Goal: Task Accomplishment & Management: Complete application form

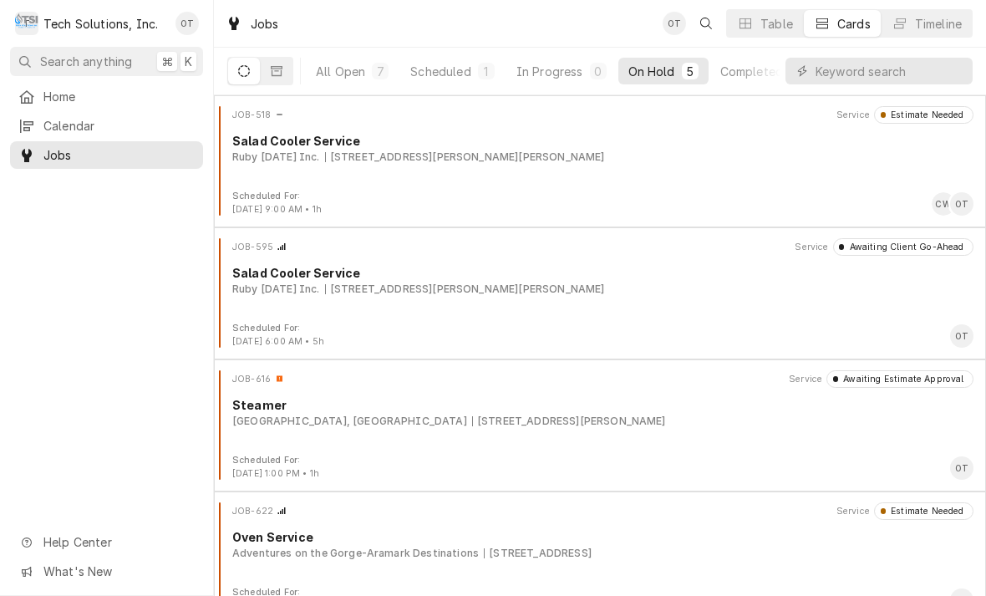
click at [54, 83] on link "Home" at bounding box center [106, 97] width 193 height 28
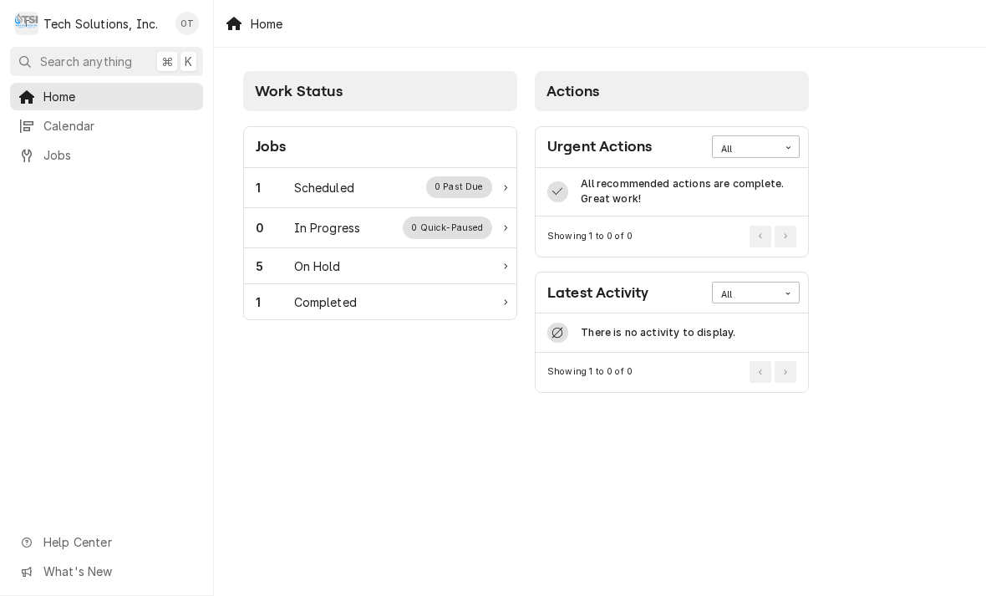
click at [473, 180] on div "0 Past Due" at bounding box center [459, 187] width 67 height 22
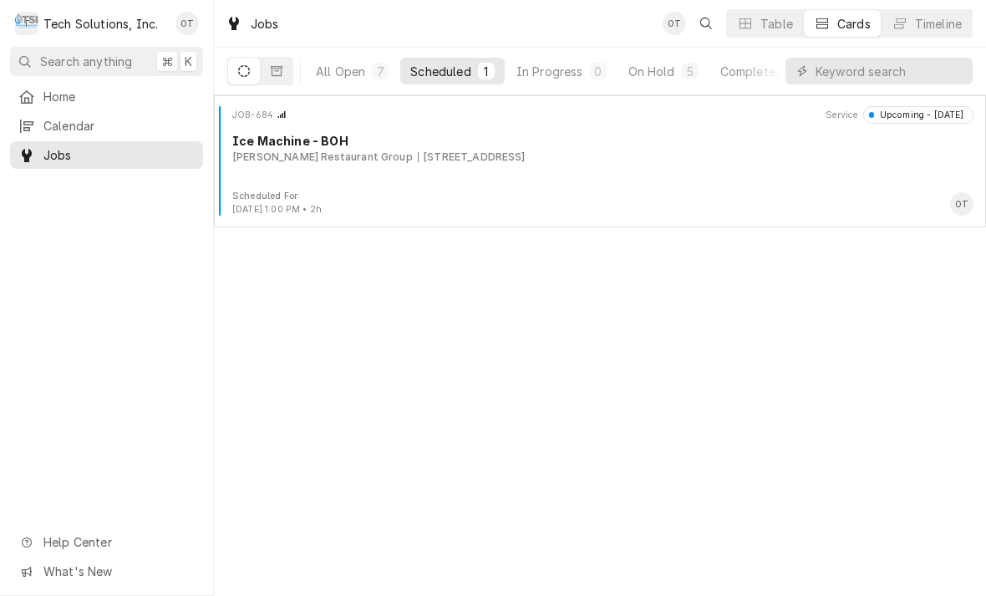
click at [476, 165] on div "JOB-684 Service Upcoming - Today Ice Machine - BOH Flynn Restaurant Group 65 Li…" at bounding box center [599, 148] width 758 height 84
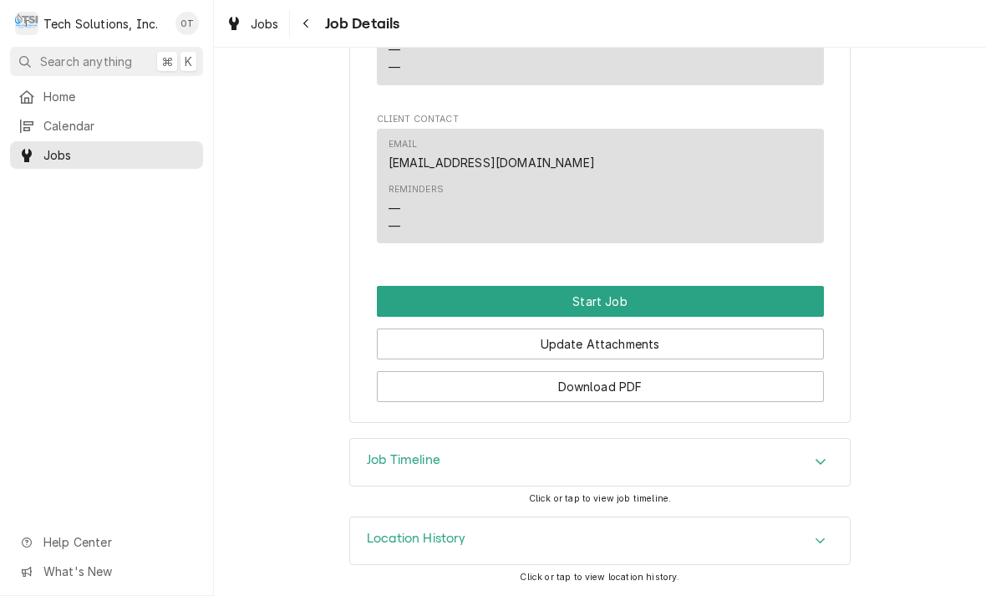
scroll to position [1211, 0]
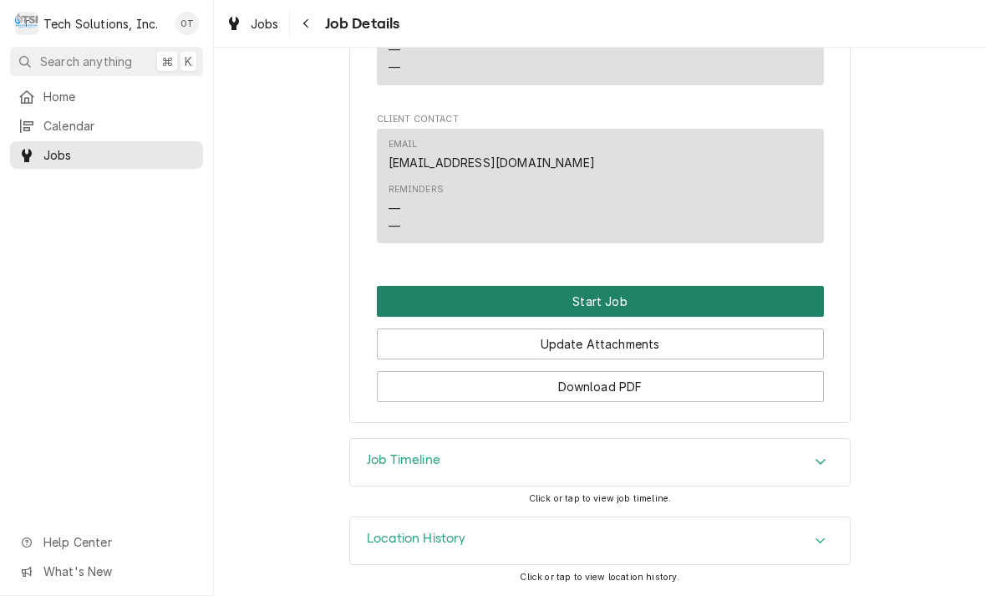
click at [608, 303] on button "Start Job" at bounding box center [600, 301] width 447 height 31
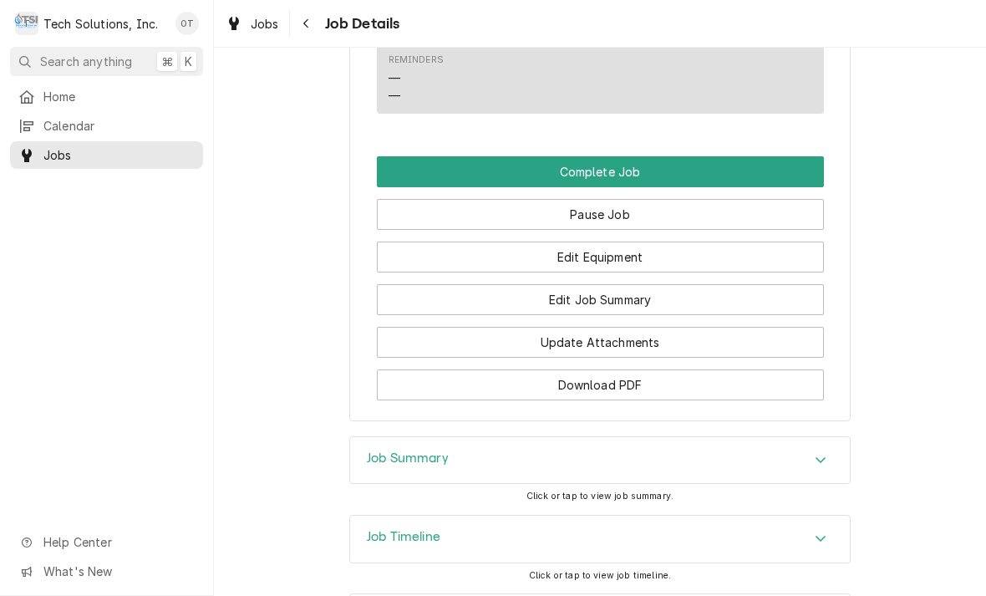
scroll to position [1381, 0]
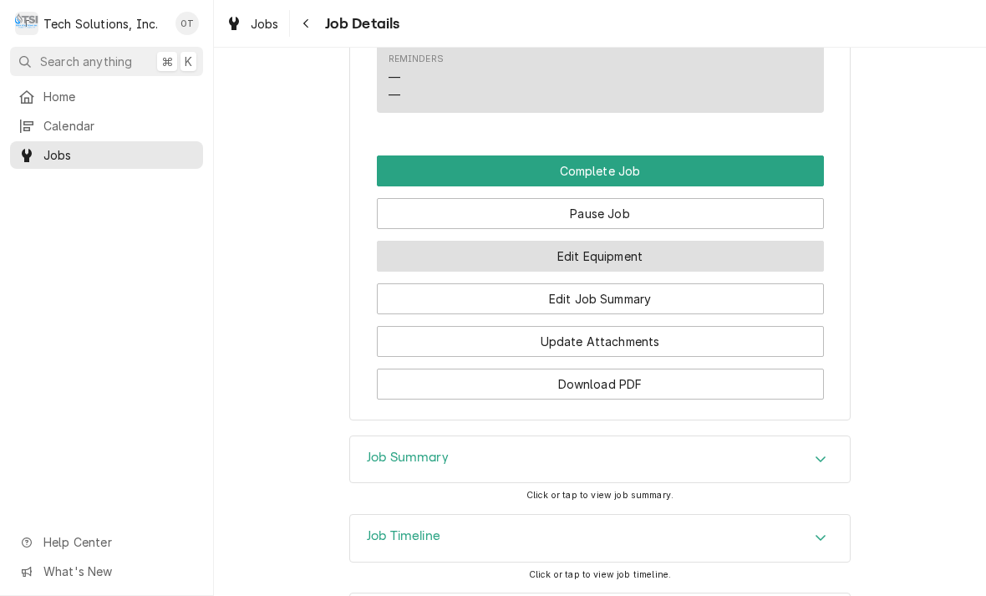
click at [603, 271] on button "Edit Equipment" at bounding box center [600, 256] width 447 height 31
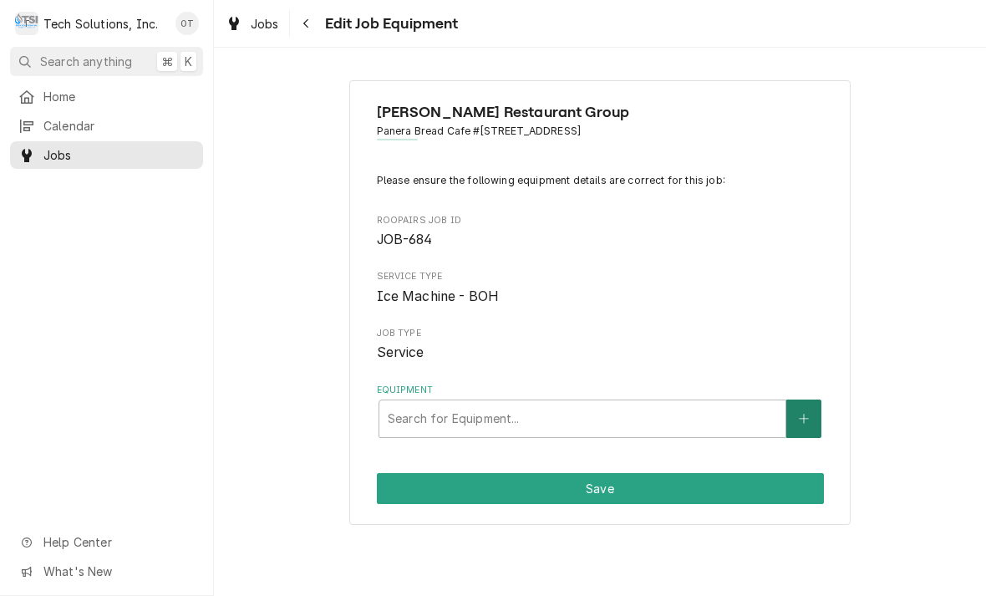
click at [808, 413] on icon "Create New Equipment" at bounding box center [803, 419] width 10 height 12
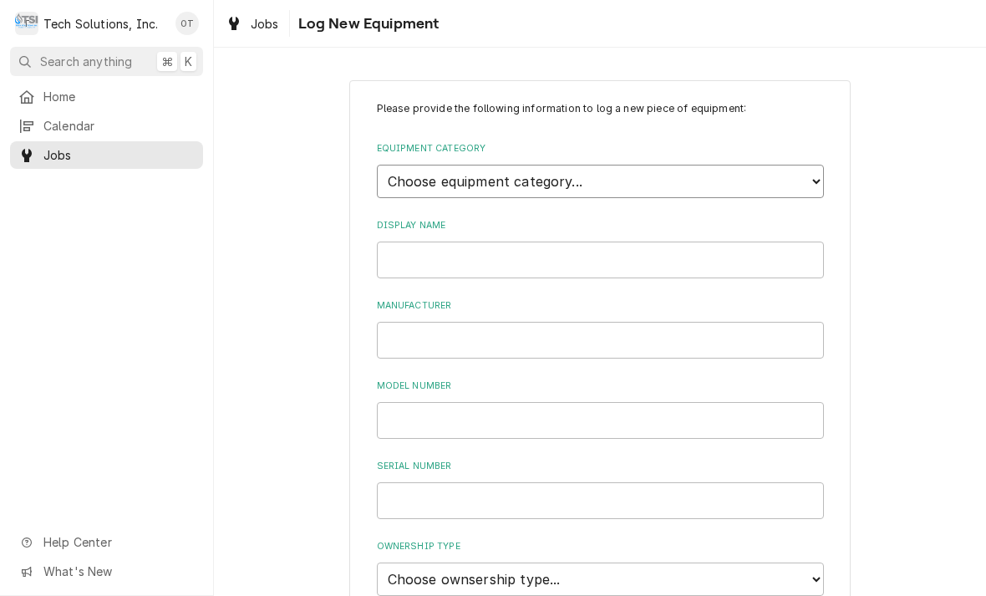
click at [822, 177] on select "Choose equipment category... Cooking Equipment Fryers Ice Machines Ovens and Ra…" at bounding box center [600, 181] width 447 height 33
select select "15"
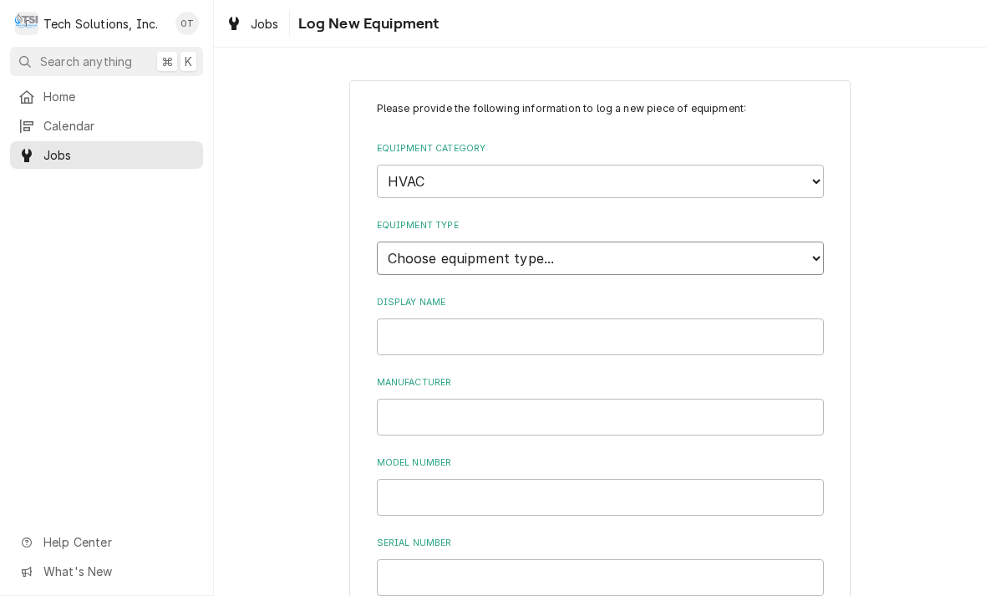
click at [818, 247] on select "Choose equipment type... Condenser Furnace Chiller Air Handler VRF Mini Split M…" at bounding box center [600, 257] width 447 height 33
select select "131"
click at [816, 241] on select "Choose equipment type... Condenser Furnace Chiller Air Handler VRF Mini Split M…" at bounding box center [600, 257] width 447 height 33
click at [819, 180] on select "Choose equipment category... Cooking Equipment Fryers Ice Machines Ovens and Ra…" at bounding box center [600, 181] width 447 height 33
click at [820, 241] on select "Choose equipment type... Bar Refrigeration Blast Chiller Chef Base Freezer Chef…" at bounding box center [600, 257] width 447 height 33
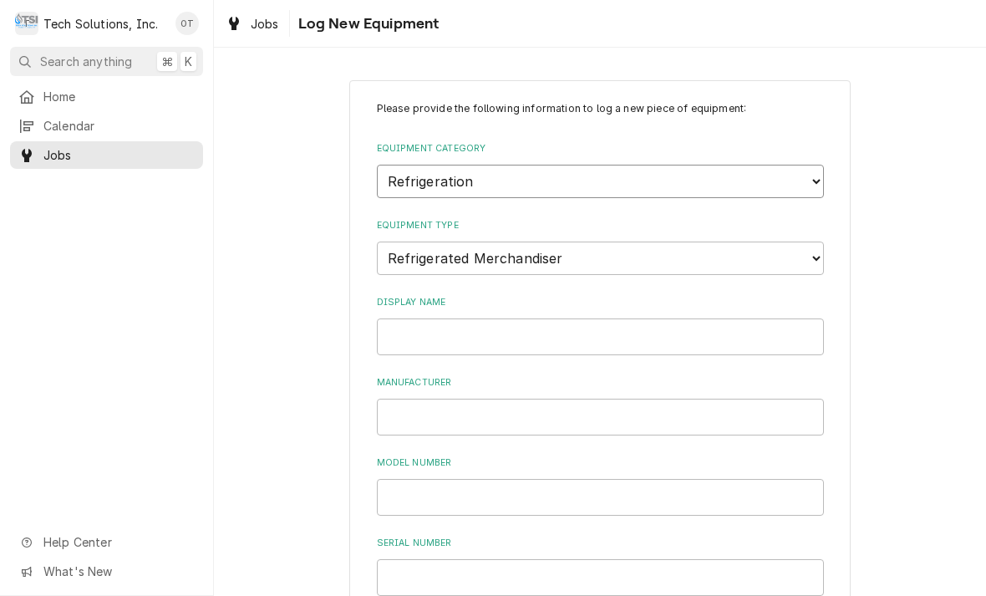
click at [811, 177] on select "Choose equipment category... Cooking Equipment Fryers Ice Machines Ovens and Ra…" at bounding box center [600, 181] width 447 height 33
select select "3"
click at [819, 252] on select "Choose equipment type... Ice Bin Ice Dispenser Ice Maker Ice Merchandiser" at bounding box center [600, 257] width 447 height 33
select select "18"
click at [521, 318] on input "Display Name" at bounding box center [600, 336] width 447 height 37
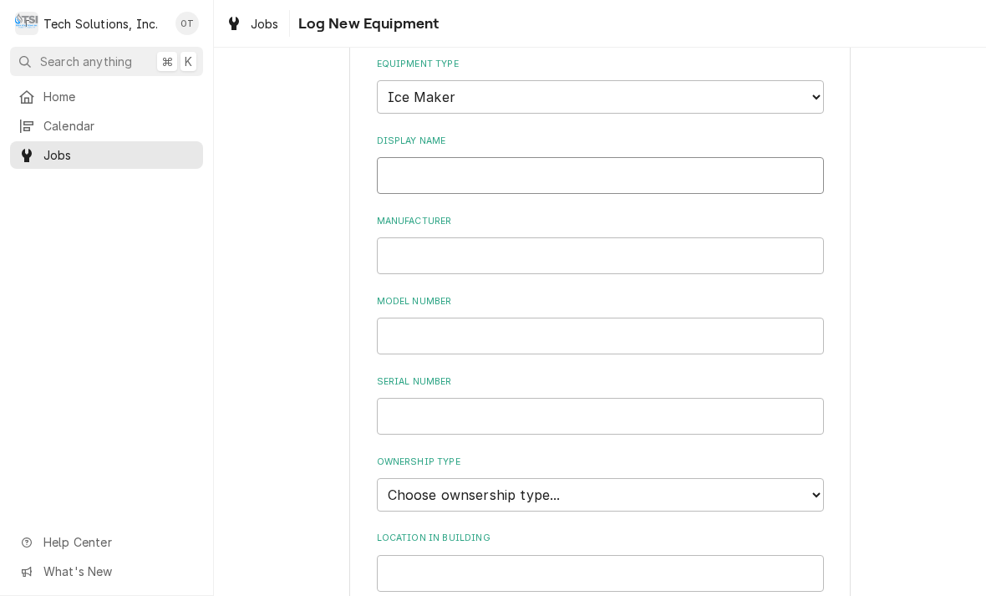
scroll to position [178, 0]
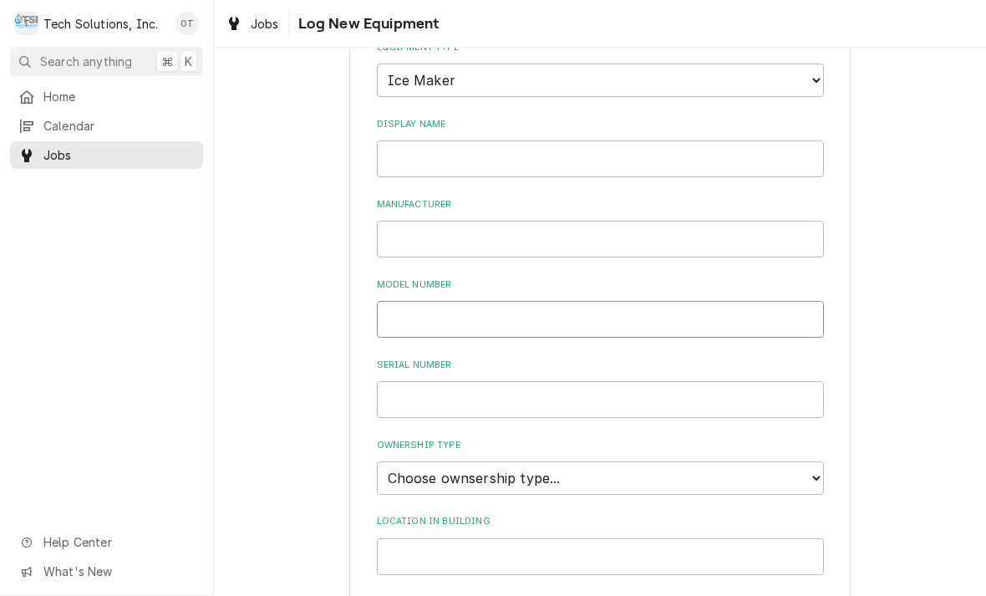
click at [430, 303] on input "Model Number" at bounding box center [600, 319] width 447 height 37
type input "UYF0310W-161B"
click at [434, 381] on input "Serial Number" at bounding box center [600, 399] width 447 height 37
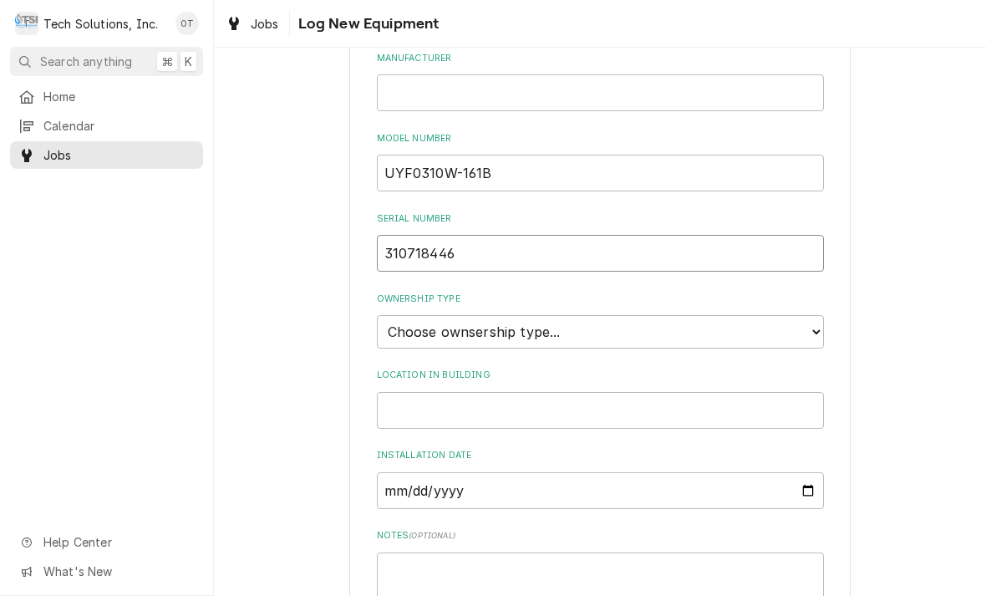
scroll to position [326, 0]
type input "310718446"
click at [821, 313] on select "Choose ownsership type... Unknown Owned Leased Rented" at bounding box center [600, 329] width 447 height 33
select select "1"
click at [442, 390] on input "Location in Building" at bounding box center [600, 408] width 447 height 37
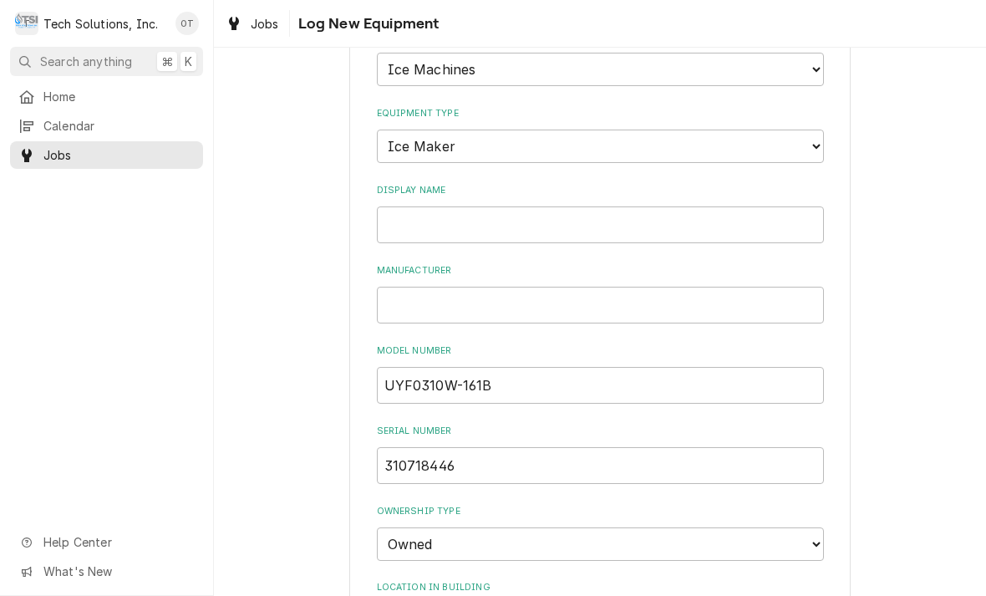
scroll to position [113, 0]
type input "Back at the house"
click at [413, 205] on input "Display Name" at bounding box center [600, 223] width 447 height 37
click at [459, 205] on input "MANITOWAC" at bounding box center [600, 223] width 447 height 37
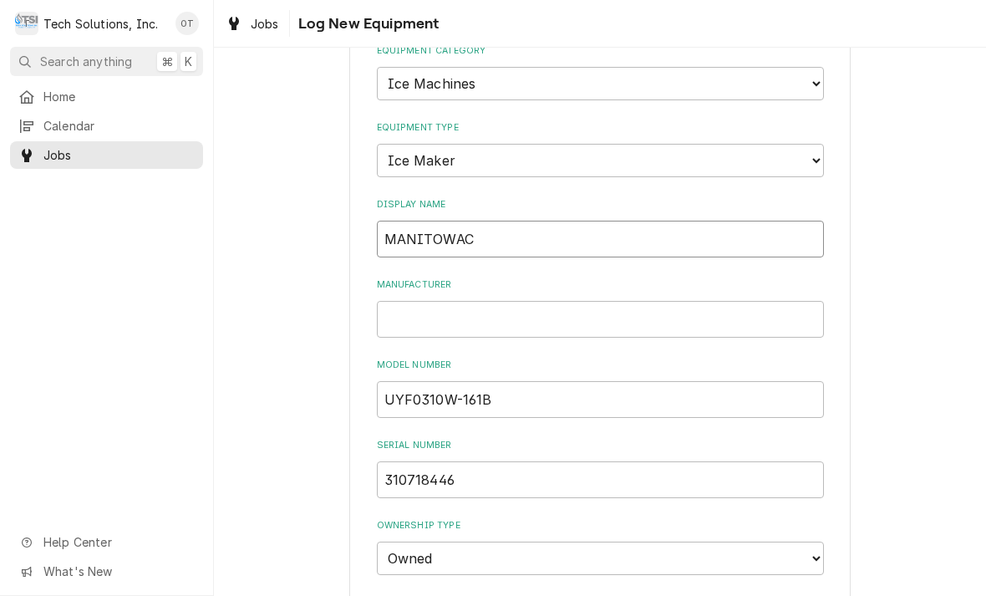
scroll to position [97, 0]
type input "MANITOWAC"
click at [452, 199] on label "Display Name" at bounding box center [600, 205] width 447 height 13
click at [452, 221] on input "MANITOWAC" at bounding box center [600, 239] width 447 height 37
click at [435, 302] on input "Manufacturer" at bounding box center [600, 320] width 447 height 37
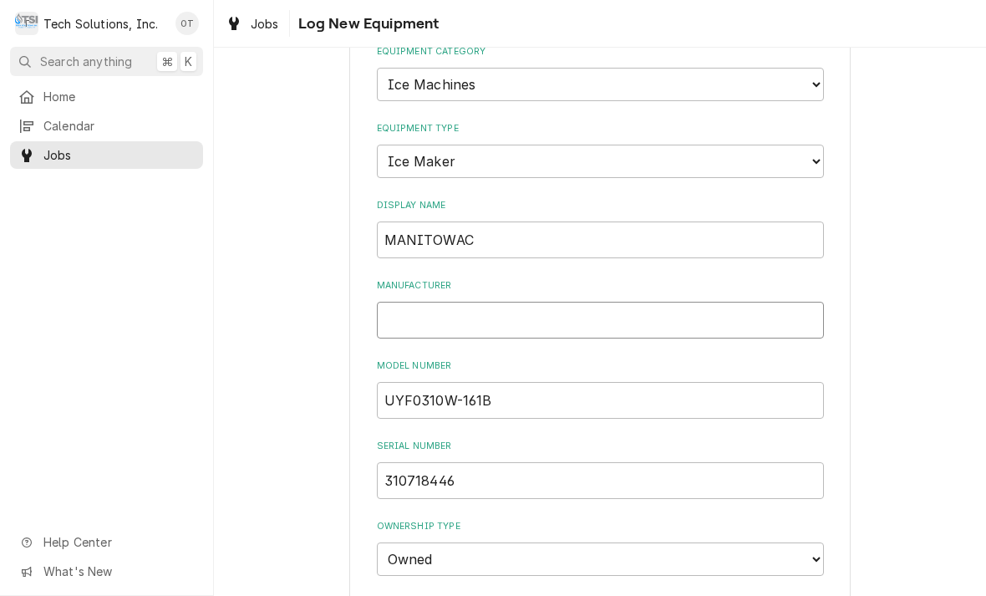
click at [446, 302] on input "Manufacturer" at bounding box center [600, 320] width 447 height 37
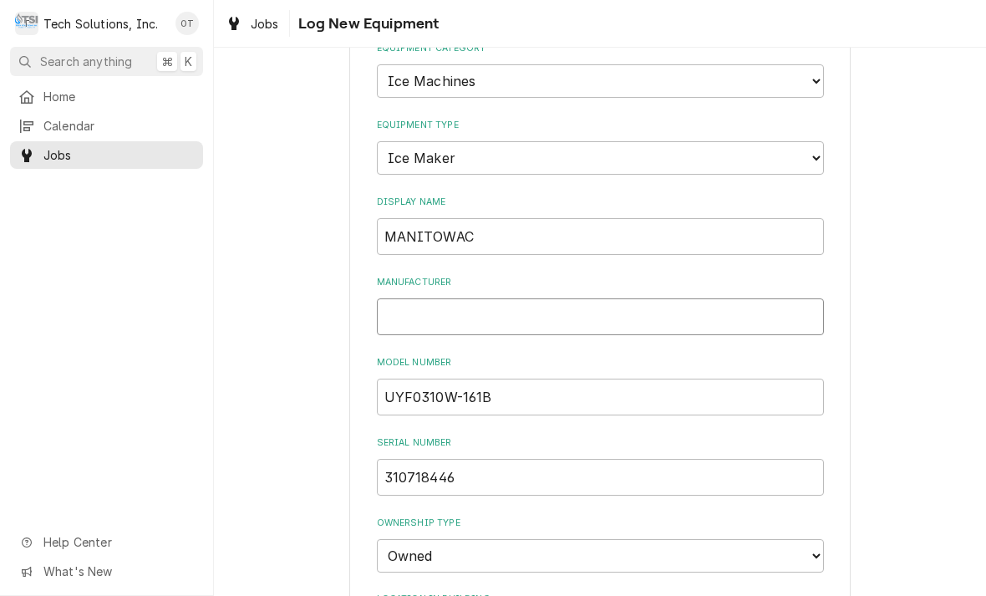
scroll to position [103, 0]
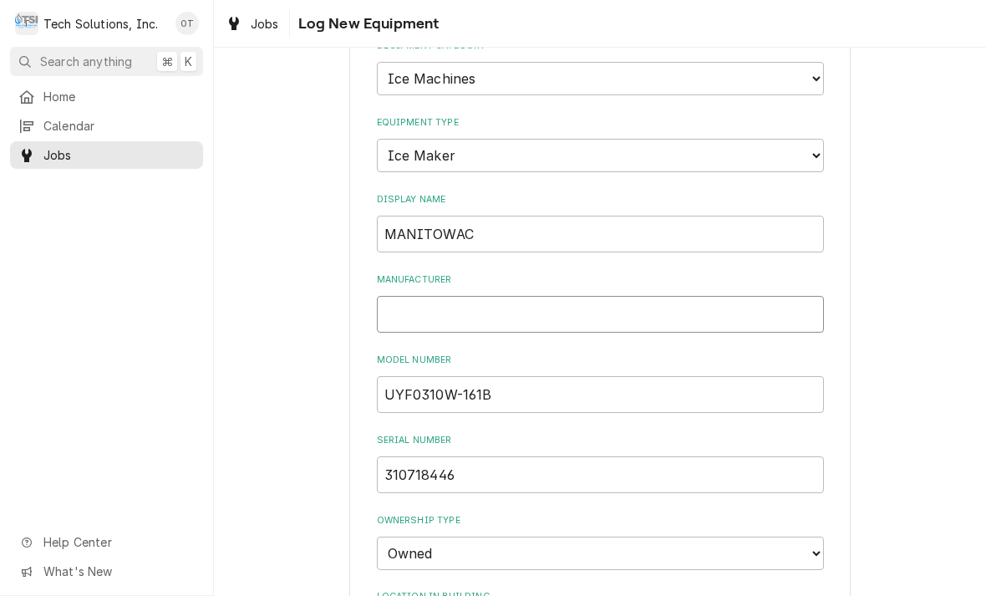
click at [443, 299] on input "Manufacturer" at bounding box center [600, 314] width 447 height 37
paste input "MANITOWAC"
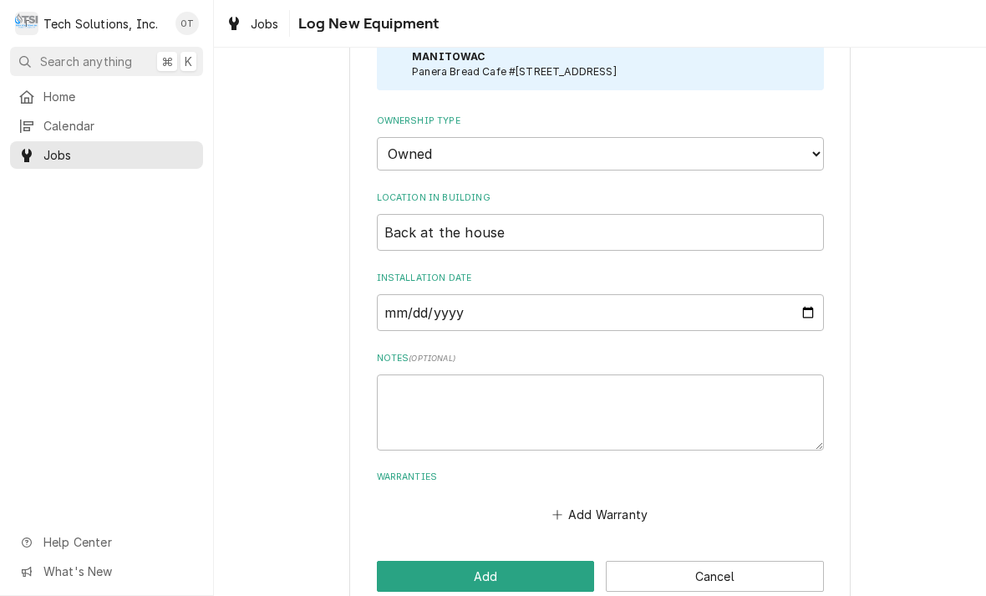
scroll to position [632, 0]
type input "MANITOWAC"
click at [430, 295] on input "Installation Date" at bounding box center [600, 313] width 447 height 37
click at [618, 295] on input "2025-07-18" at bounding box center [600, 313] width 447 height 37
type input "2025-07-11"
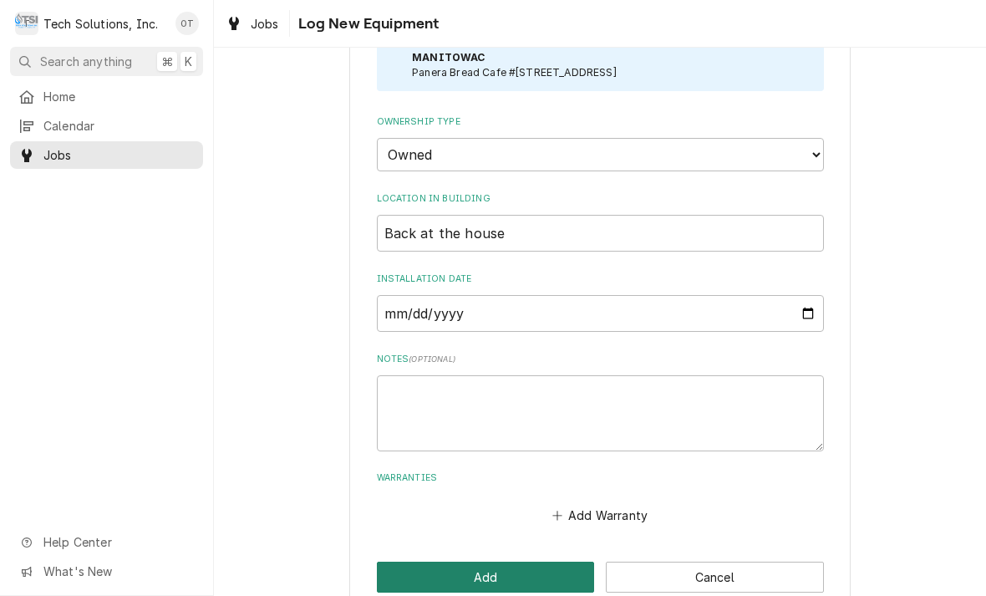
click at [493, 561] on button "Add" at bounding box center [486, 576] width 218 height 31
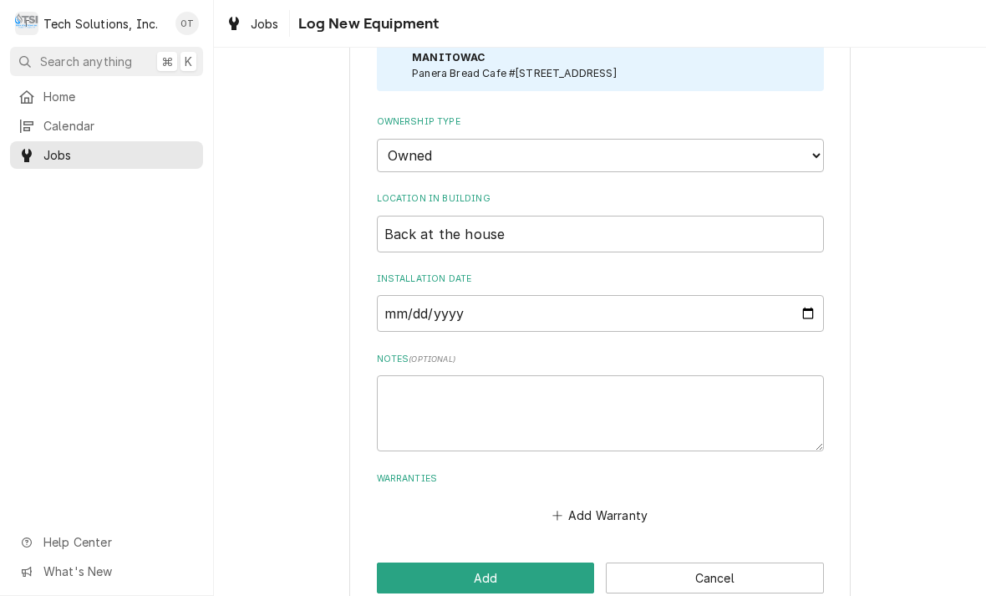
scroll to position [675, 0]
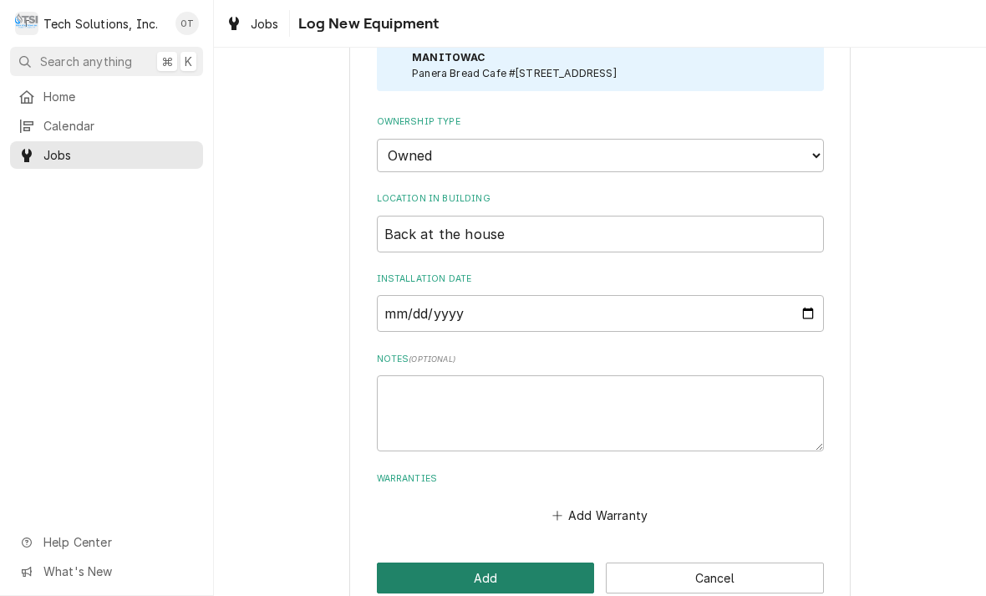
click at [486, 562] on button "Add" at bounding box center [486, 577] width 218 height 31
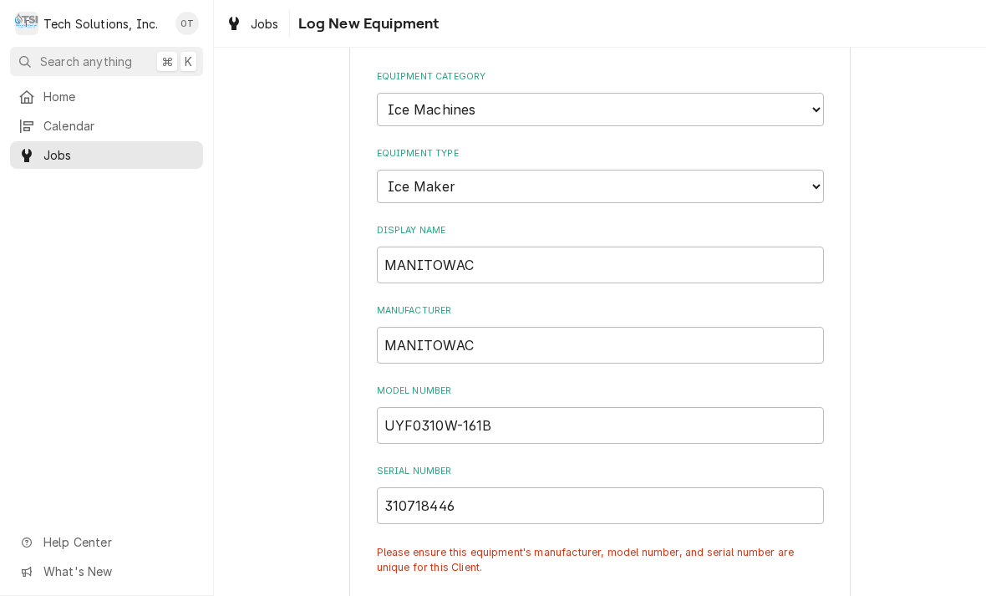
scroll to position [77, 0]
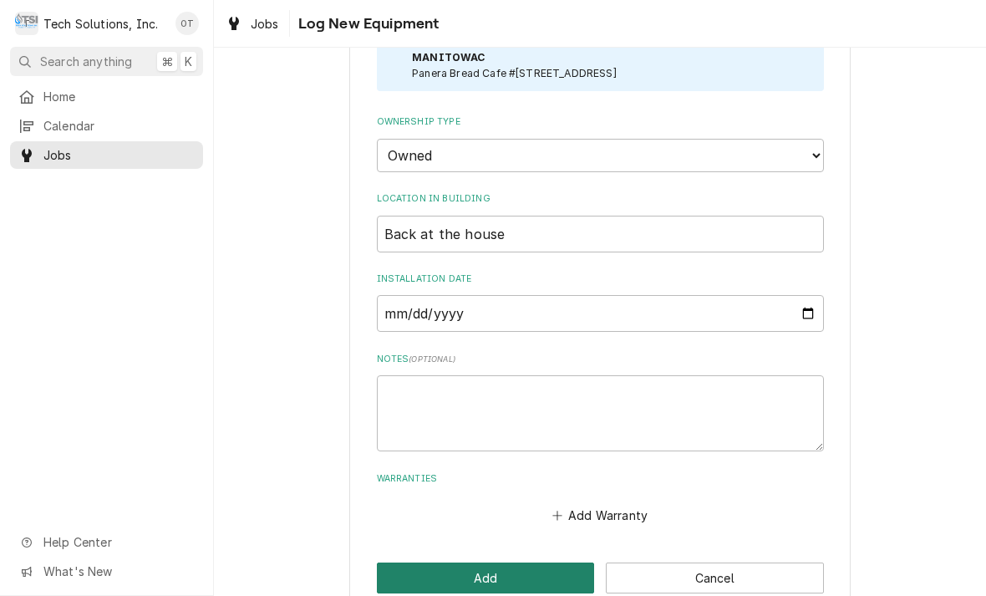
click at [499, 562] on button "Add" at bounding box center [486, 577] width 218 height 31
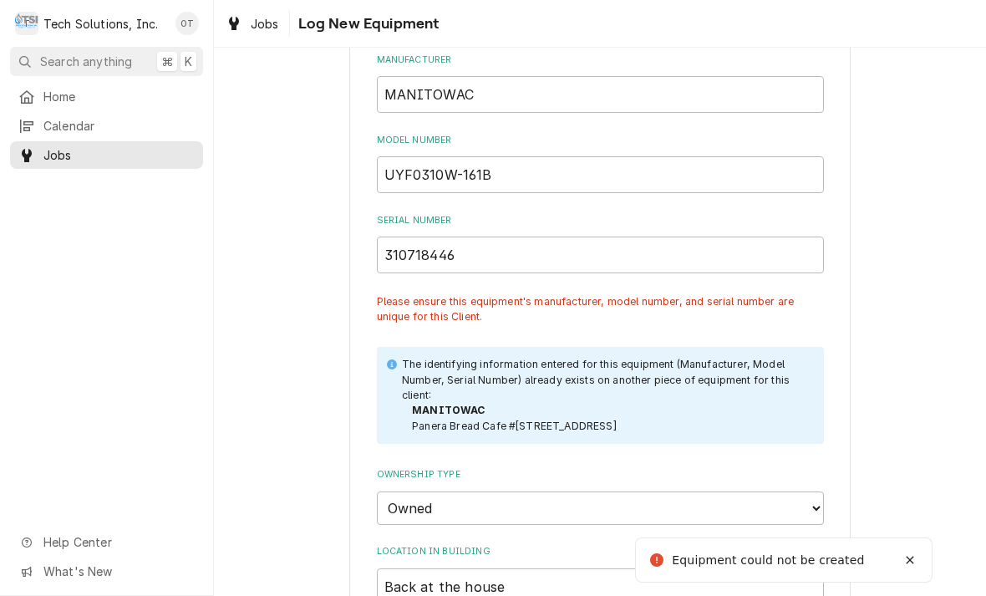
scroll to position [297, 0]
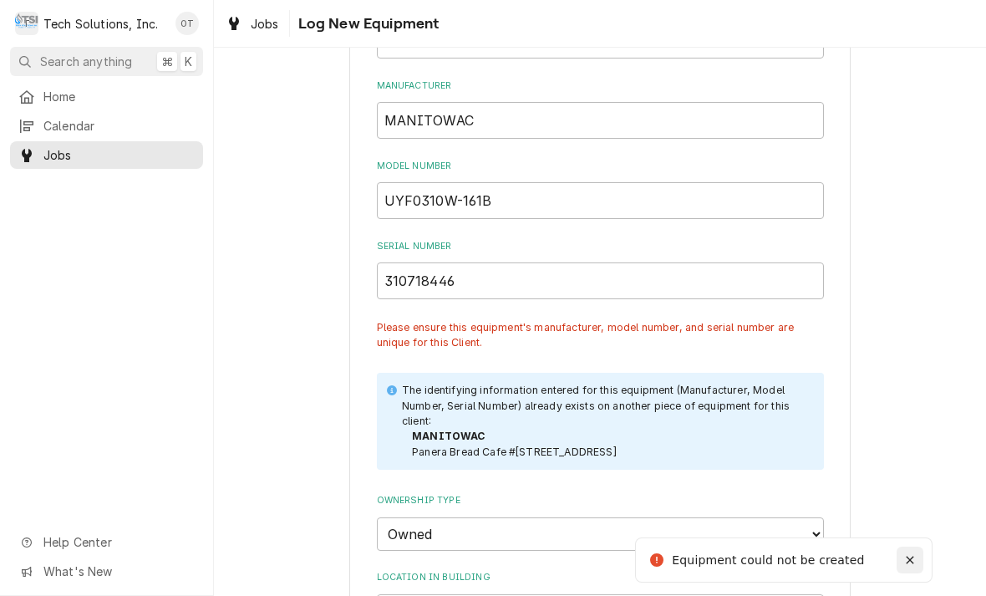
click at [905, 556] on icon "Notifications alt+T" at bounding box center [910, 560] width 12 height 12
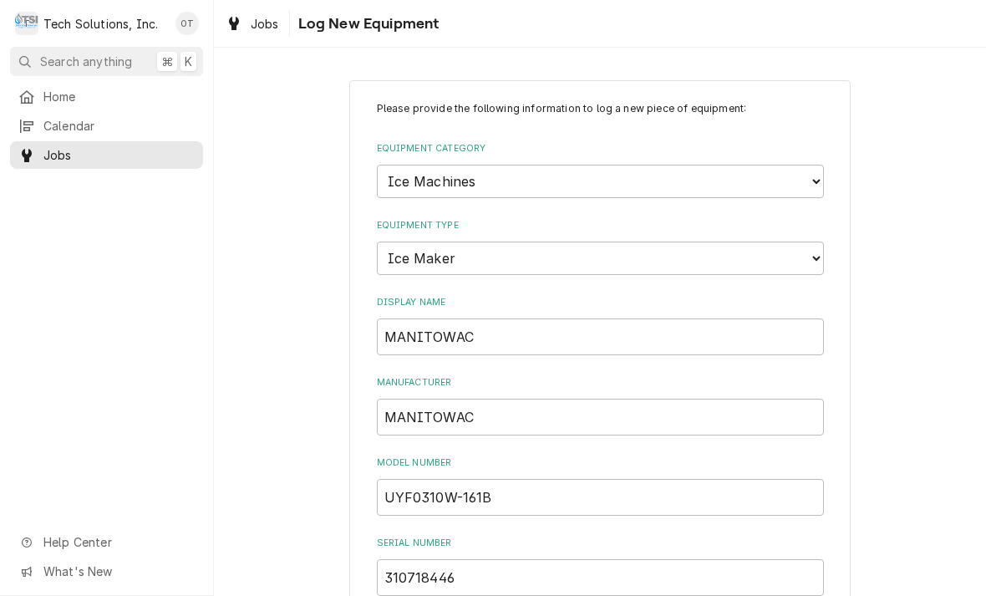
scroll to position [0, 0]
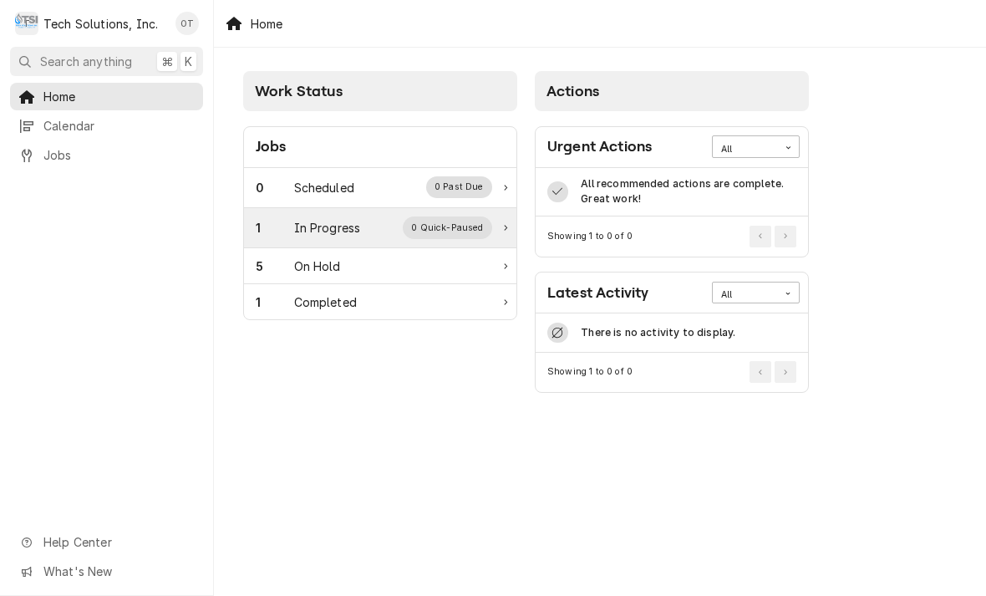
click at [498, 229] on div "1 In Progress 0 Quick-Paused" at bounding box center [380, 228] width 272 height 40
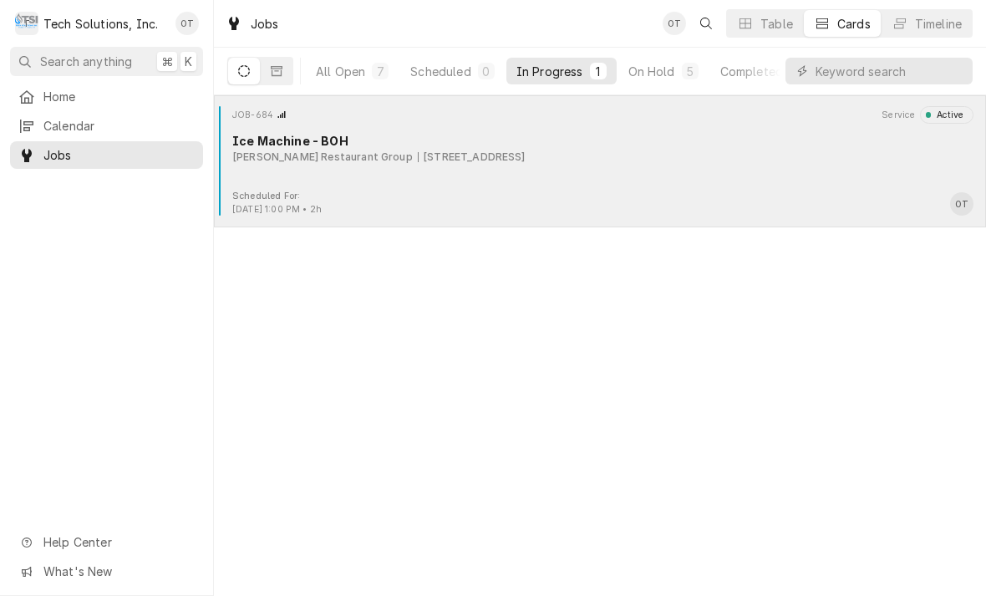
click at [454, 152] on div "65 Liberty Square, Hurricane, WV 25526" at bounding box center [472, 157] width 108 height 15
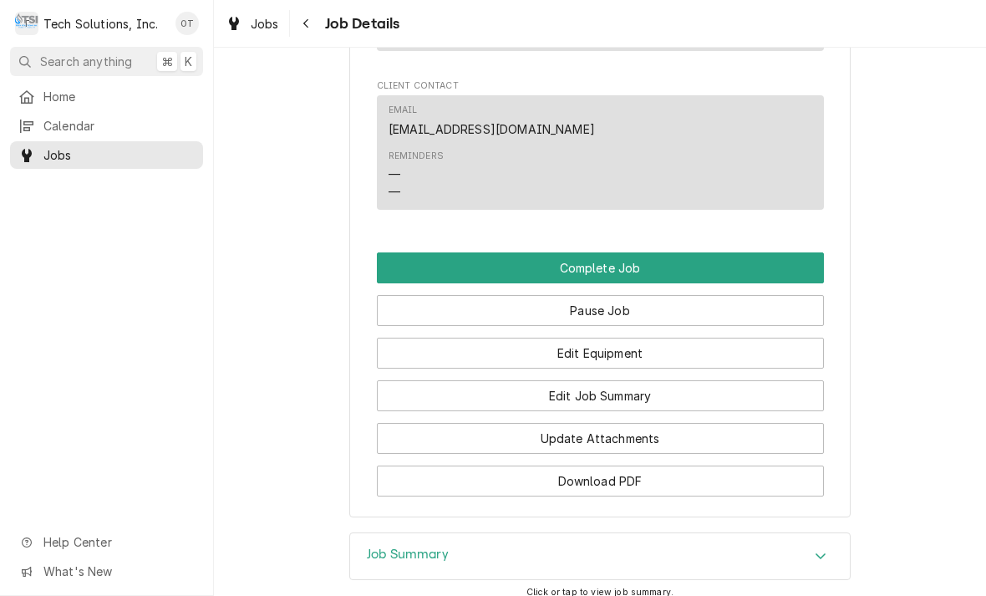
scroll to position [1286, 0]
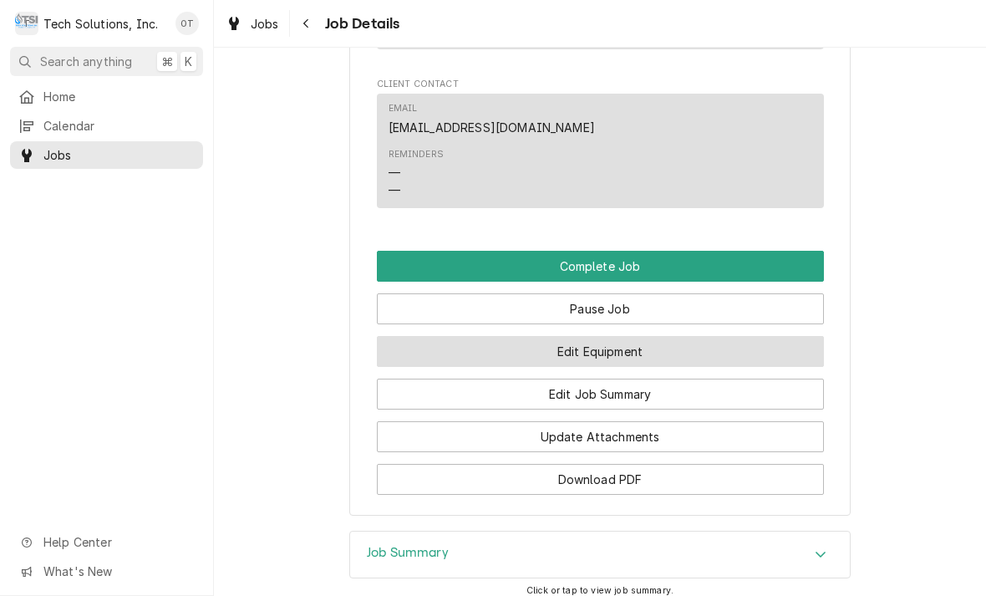
click at [606, 367] on button "Edit Equipment" at bounding box center [600, 351] width 447 height 31
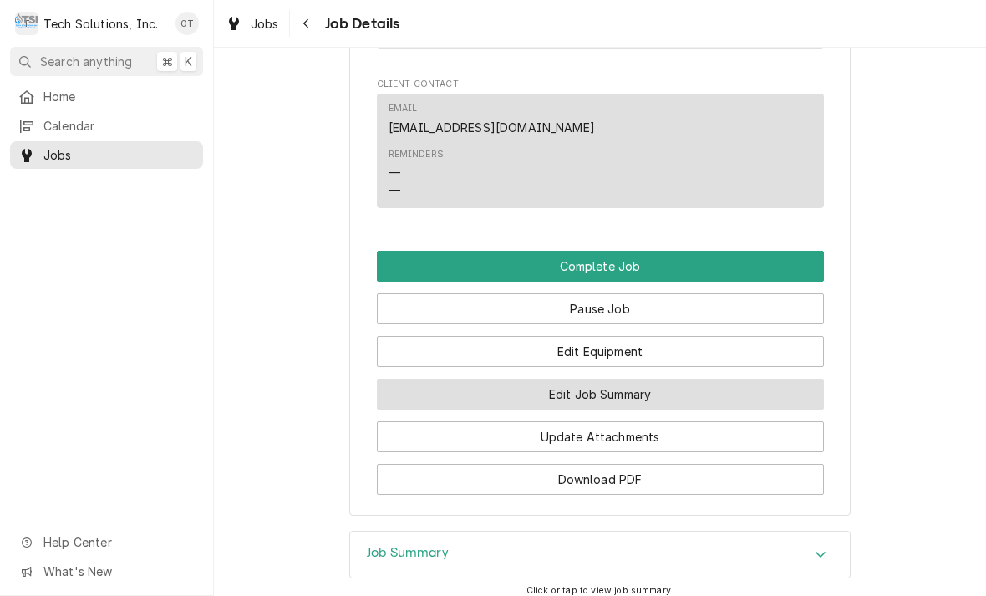
click at [606, 409] on button "Edit Job Summary" at bounding box center [600, 393] width 447 height 31
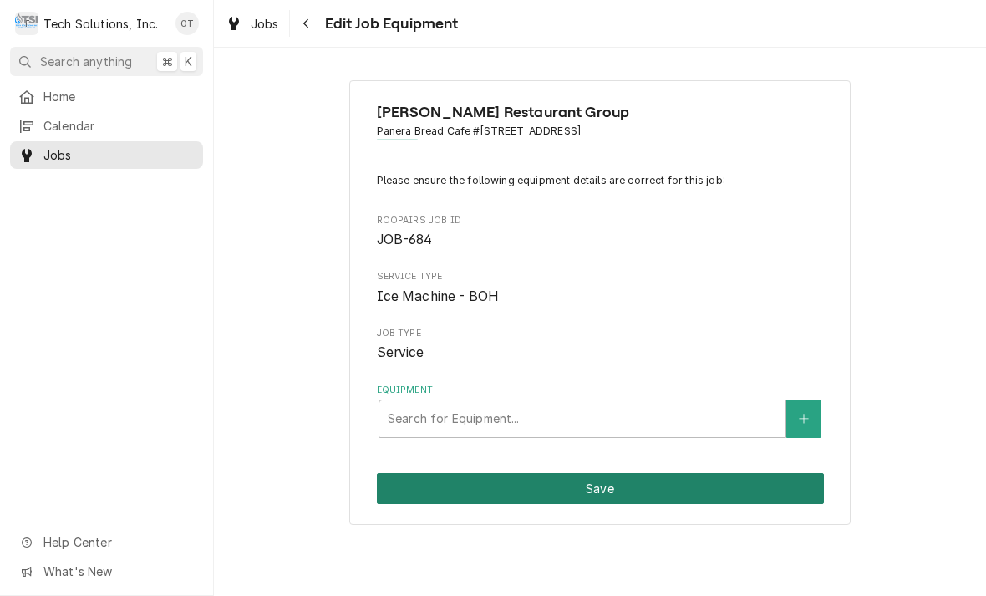
click at [603, 489] on button "Save" at bounding box center [600, 488] width 447 height 31
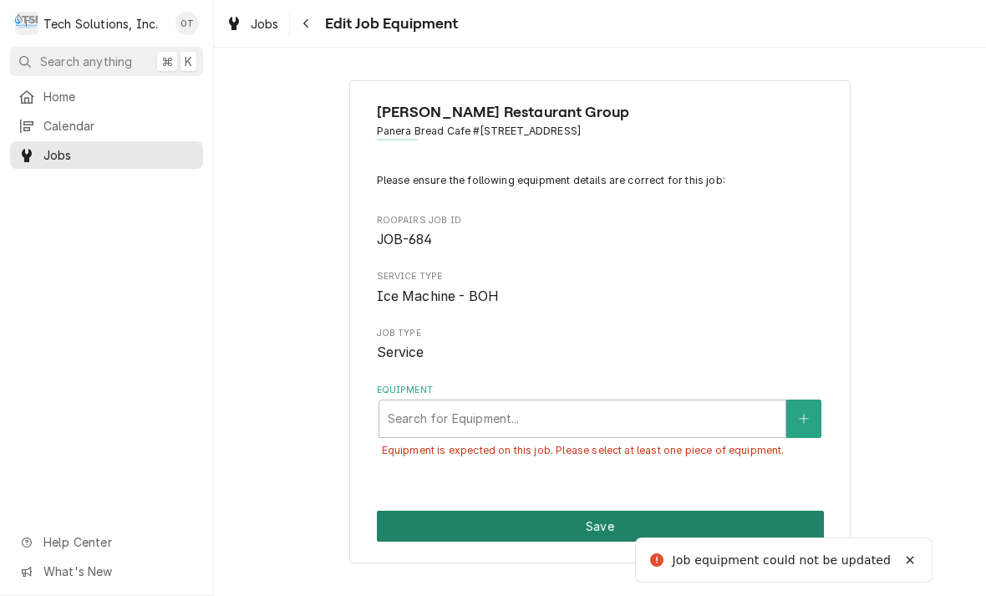
click at [609, 516] on button "Save" at bounding box center [600, 525] width 447 height 31
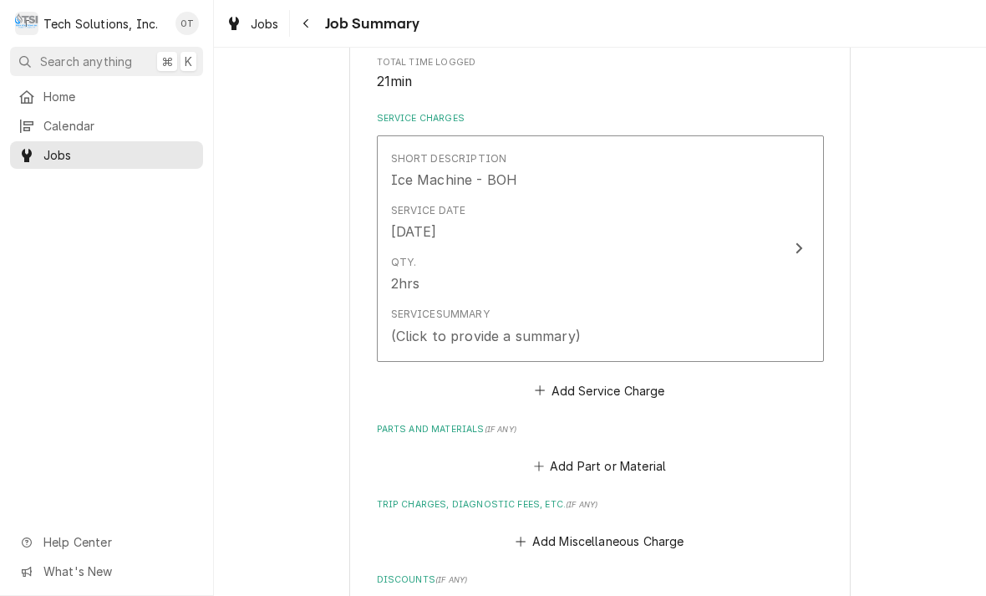
scroll to position [348, 0]
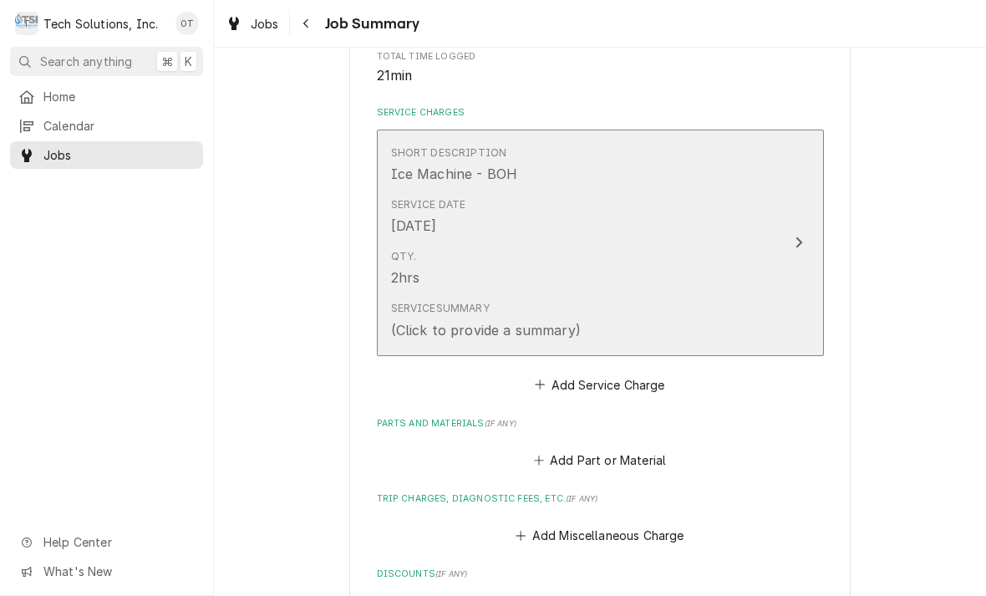
click at [799, 241] on icon "Update Line Item" at bounding box center [798, 242] width 8 height 13
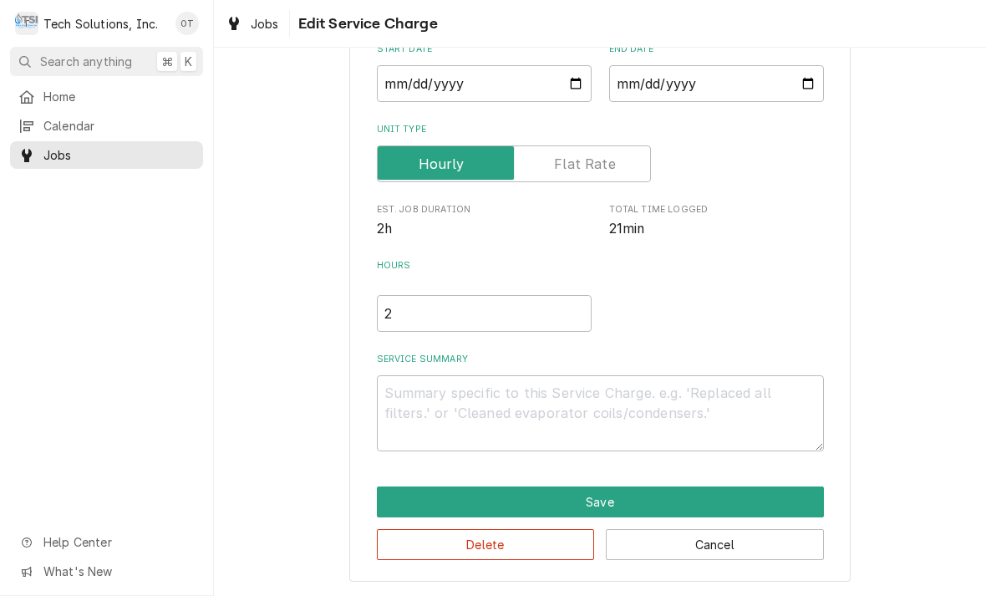
scroll to position [175, 0]
click at [414, 398] on textarea "Service Summary" at bounding box center [600, 413] width 447 height 76
type textarea "x"
type textarea "Tr"
type textarea "x"
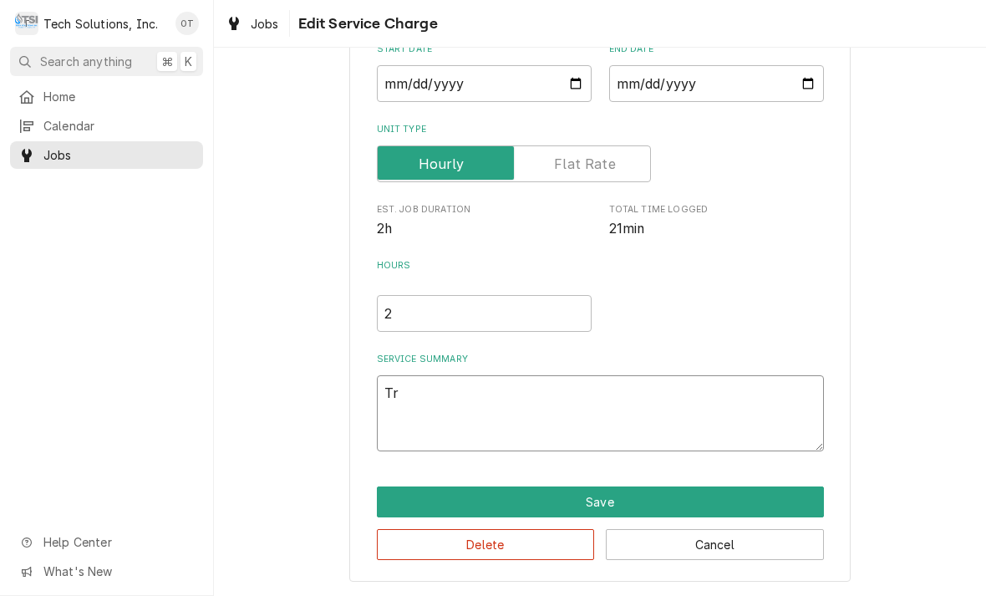
type textarea "Trou"
type textarea "x"
type textarea "Troubl"
type textarea "x"
type textarea "Trouble"
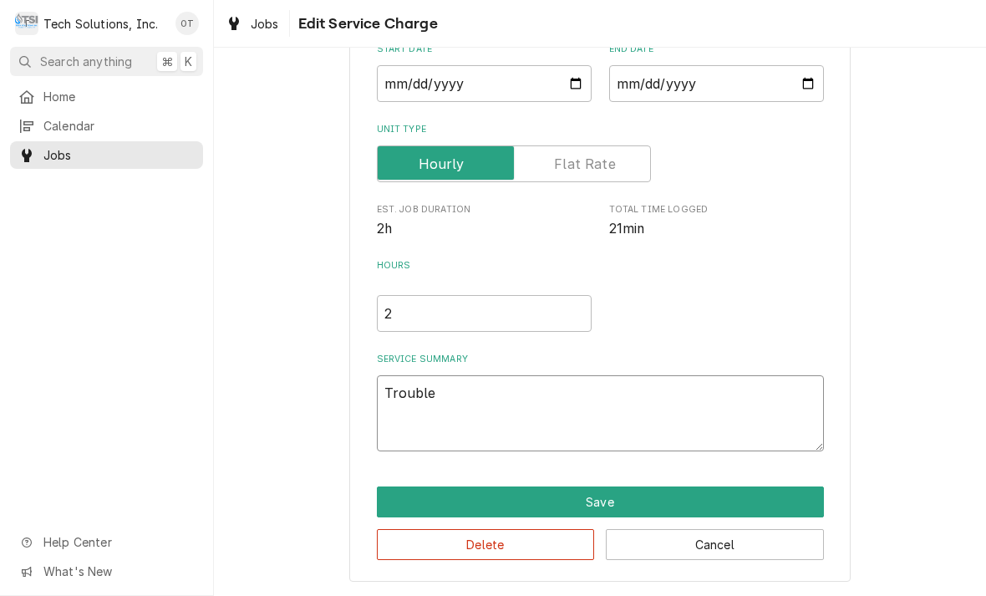
type textarea "x"
type textarea "Troubleshoot unit"
type textarea "x"
type textarea "Troubleshoot unit felt ice"
type textarea "x"
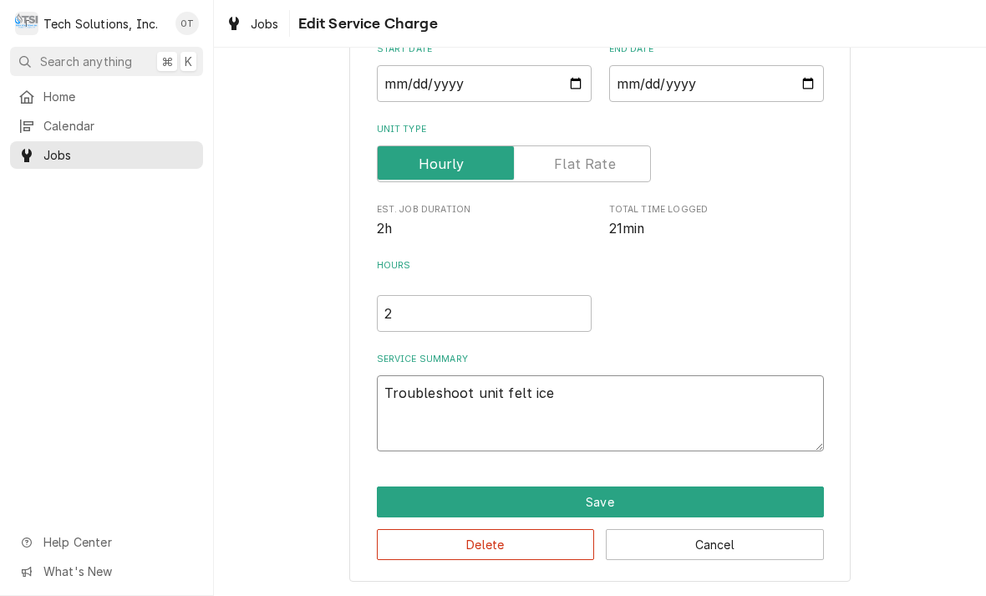
type textarea "Troubleshoot unit felt ice sheet"
type textarea "x"
type textarea "Troubleshoot unit felt ice sheets"
type textarea "x"
type textarea "Troubleshoot unit felt ice sheets coming off"
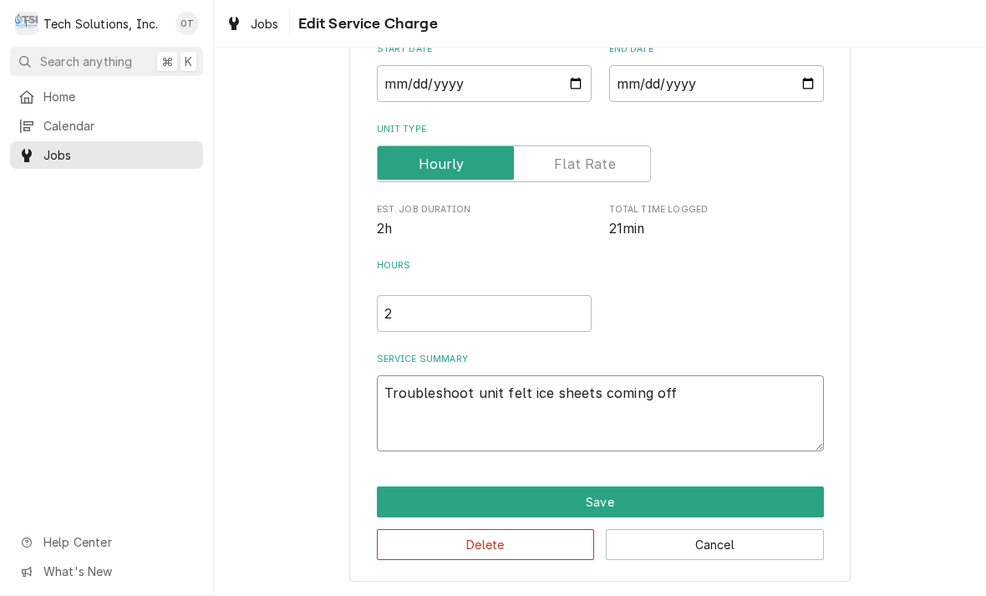
type textarea "x"
type textarea "Troubleshoot unit felt ice sheets, coming off of ice"
type textarea "x"
type textarea "Troubleshoot unit felt ice sheets, coming off of ice cream"
type textarea "x"
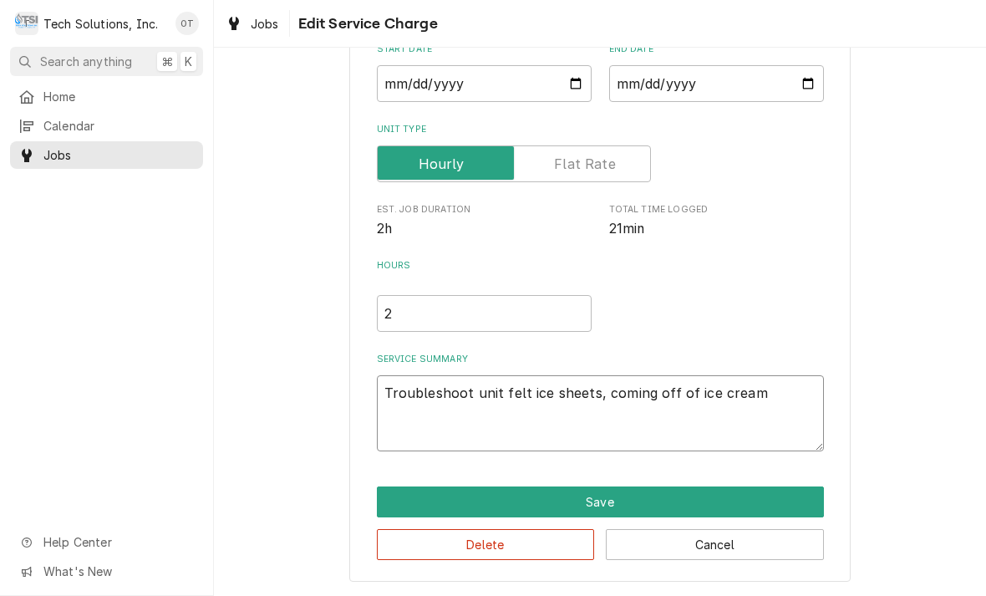
type textarea "Troubleshoot unit felt ice sheets, coming off of ice cream too thick"
type textarea "x"
type textarea "Troubleshoot unit felt ice sheets, coming off of ice cream too thick."
type textarea "x"
type textarea "Troubleshoot unit felt ice sheets, coming off of ice cream too thick."
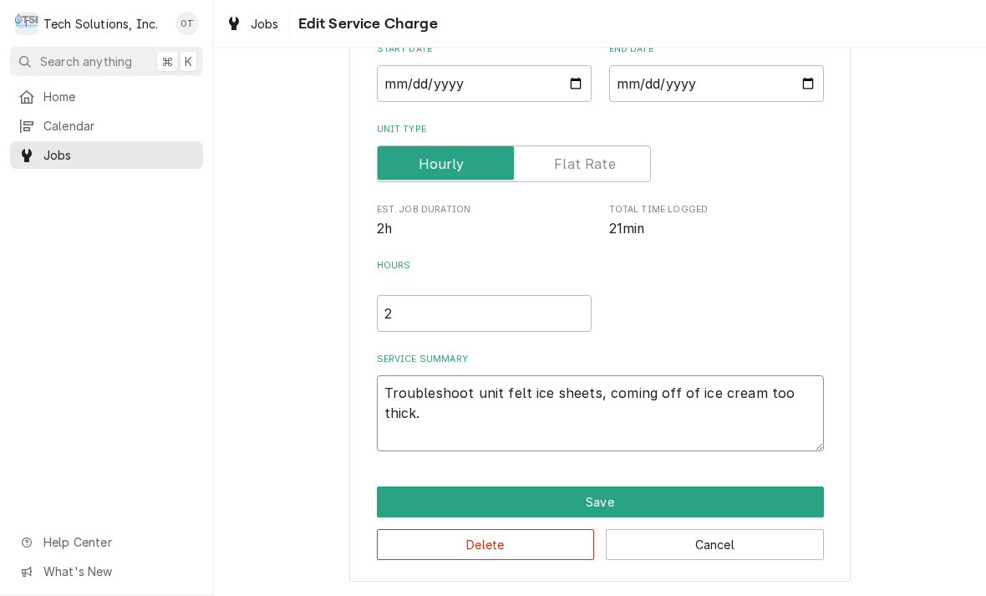
type textarea "x"
type textarea "Troubleshoot unit felt ice sheets, coming off of ice cream too thick. ("
type textarea "x"
type textarea "Troubleshoot unit felt ice sheets, coming off of ice cream too thick. ("
type textarea "x"
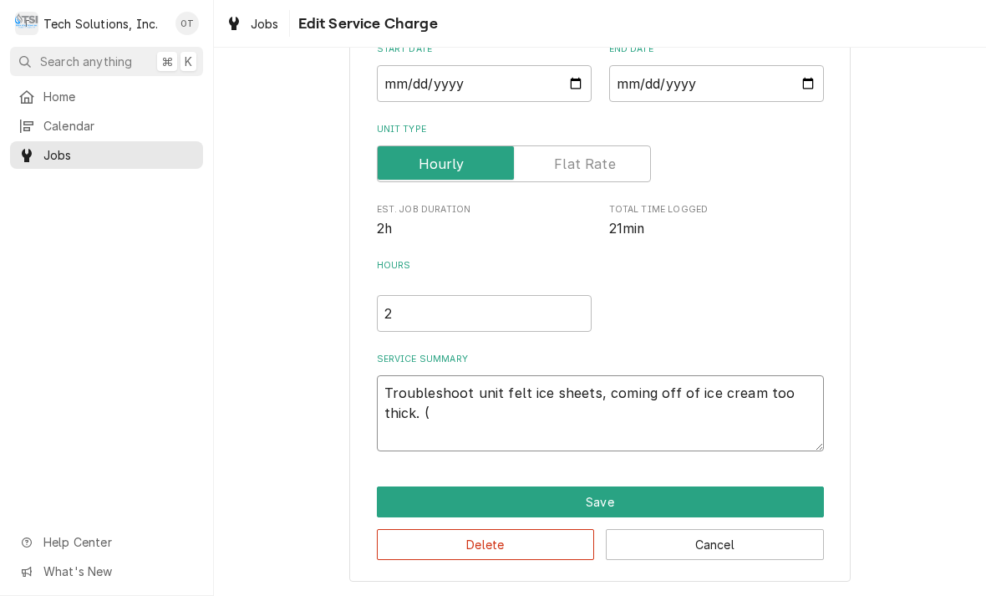
type textarea "Troubleshoot unit felt ice sheets, coming off of ice cream too thick. ( c"
type textarea "x"
type textarea "Troubleshoot unit felt ice sheets, coming off of ice cream too thick. ( cal"
type textarea "x"
type textarea "Troubleshoot unit felt ice sheets, coming off of ice cream too thick. ( call"
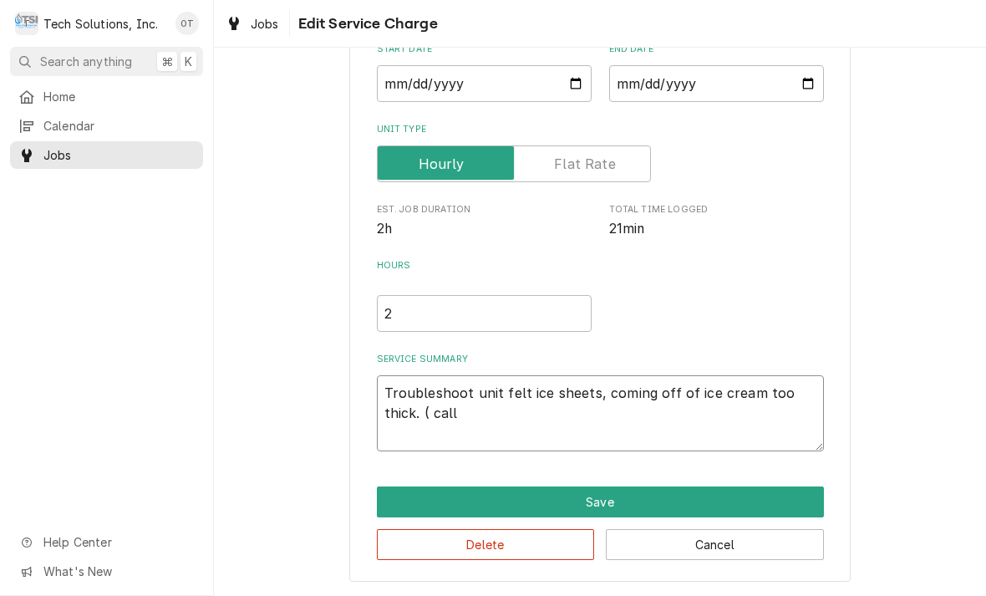
type textarea "x"
type textarea "Troubleshoot unit felt ice sheets, coming off of ice cream too thick. ( call te…"
type textarea "x"
type textarea "Troubleshoot unit felt ice sheets, coming off of ice cream too thick. ( call pi…"
type textarea "x"
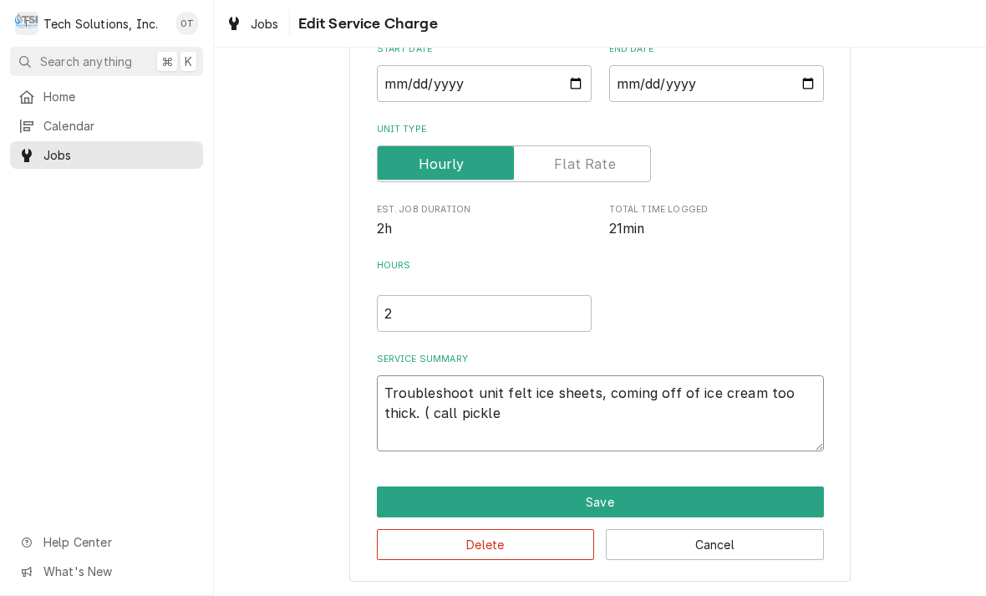
type textarea "Troubleshoot unit felt ice sheets, coming off of ice cream too thick. ( call te…"
type textarea "x"
type textarea "Troubleshoot unit felt ice sheets, coming off of ice cream too thick. ( call te…"
type textarea "x"
type textarea "Troubleshoot unit felt ice sheets, coming off of ice cream too thick. ( call te…"
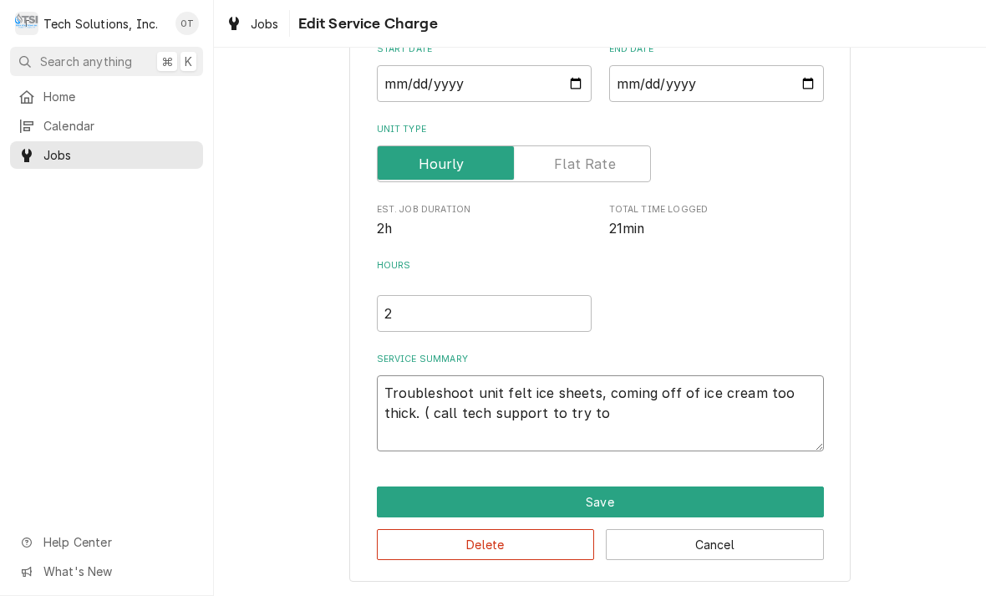
type textarea "x"
type textarea "Troubleshoot unit felt ice sheets, coming off of ice cream too thick. ( call te…"
type textarea "x"
type textarea "Troubleshoot unit felt ice sheets, coming off of ice cream too thick. ( call te…"
type textarea "x"
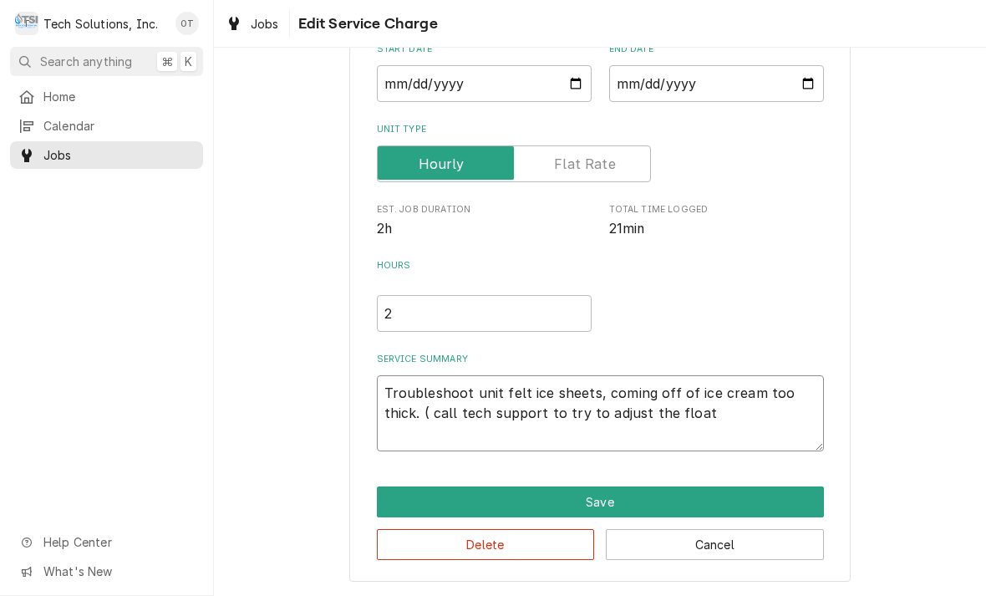
type textarea "Troubleshoot unit felt ice sheets, coming off of ice cream too thick. ( call te…"
type textarea "x"
type textarea "Troubleshoot unit felt ice sheets, coming off of ice cream too thick. ( call te…"
type textarea "x"
type textarea "Troubleshoot unit felt ice sheets, coming off of ice cream too thick. ( call te…"
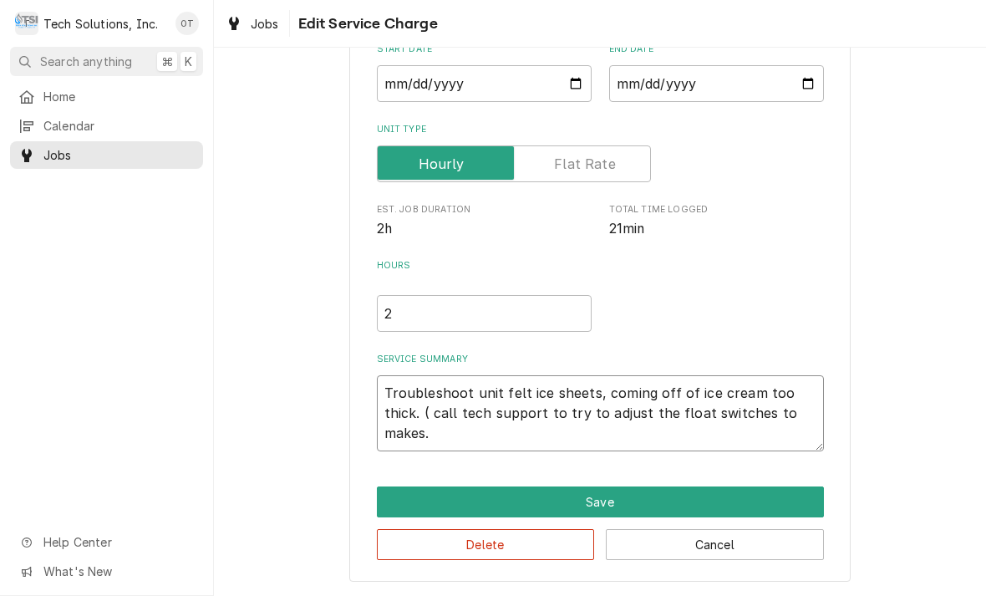
type textarea "x"
type textarea "Troubleshoot unit felt ice sheets, coming off of ice cream too thick. ( call te…"
type textarea "x"
type textarea "Troubleshoot unit felt ice sheets, coming off of ice cream too thick. ( call te…"
type textarea "x"
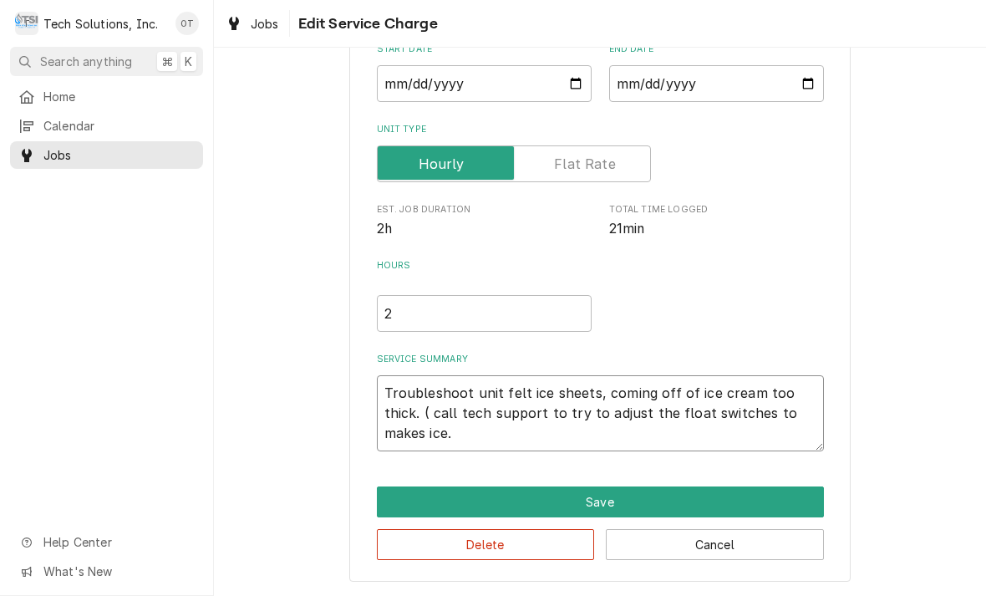
type textarea "Troubleshoot unit felt ice sheets, coming off of ice cream too thick. ( call te…"
type textarea "x"
type textarea "Troubleshoot unit felt ice sheets, coming off of ice cream too thick. ( call te…"
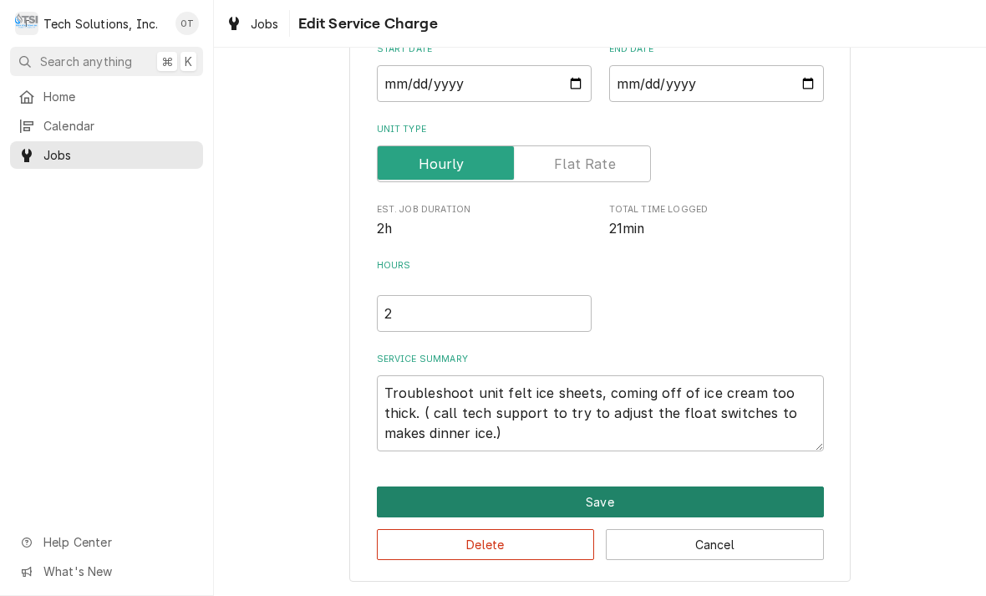
click at [610, 499] on button "Save" at bounding box center [600, 501] width 447 height 31
type textarea "x"
